Goal: Navigation & Orientation: Find specific page/section

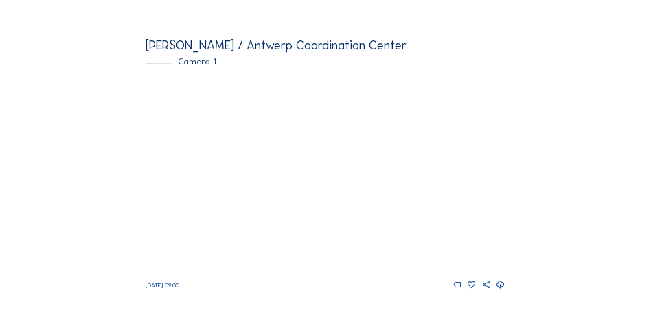
scroll to position [137, 0]
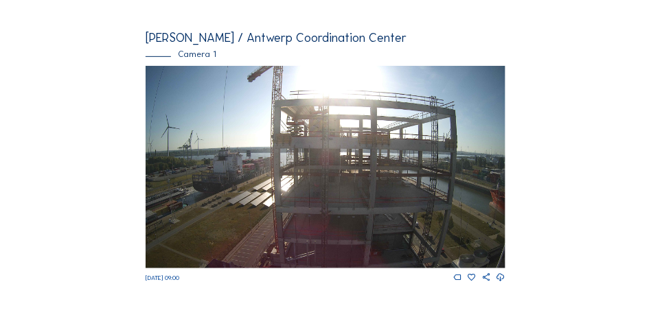
click at [346, 147] on img at bounding box center [326, 167] width 360 height 203
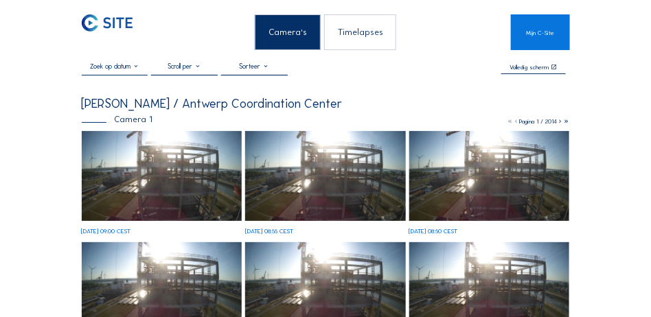
click at [177, 179] on img at bounding box center [162, 176] width 161 height 90
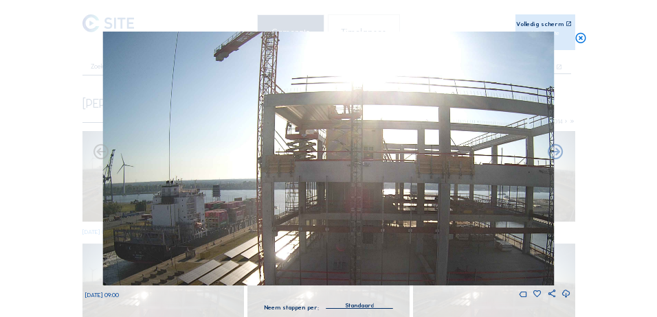
drag, startPoint x: 291, startPoint y: 122, endPoint x: 313, endPoint y: 201, distance: 81.8
click at [313, 201] on img at bounding box center [327, 159] width 451 height 254
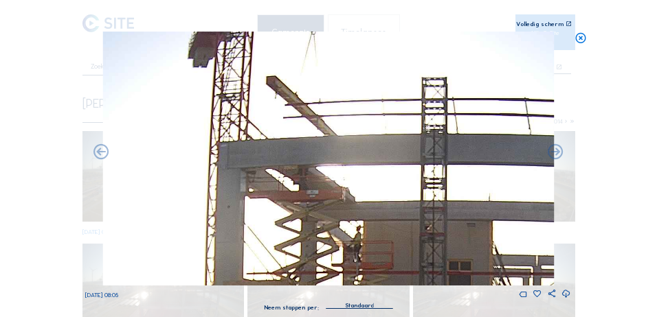
drag, startPoint x: 289, startPoint y: 71, endPoint x: 296, endPoint y: 106, distance: 35.7
click at [296, 106] on img at bounding box center [327, 159] width 451 height 254
